Goal: Navigation & Orientation: Go to known website

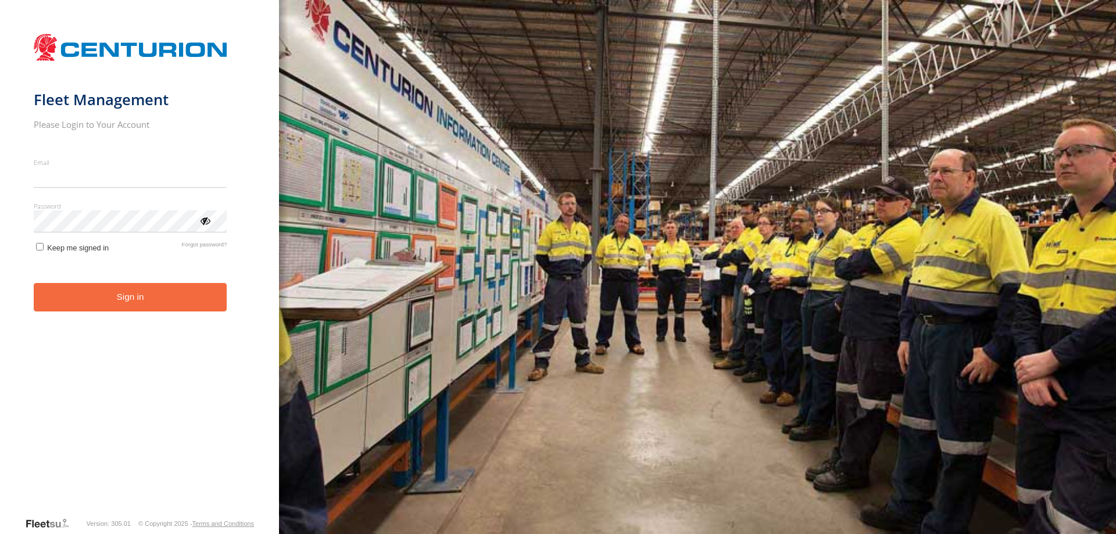
type input "**********"
click at [124, 301] on button "Sign in" at bounding box center [130, 297] width 193 height 28
